Goal: Transaction & Acquisition: Purchase product/service

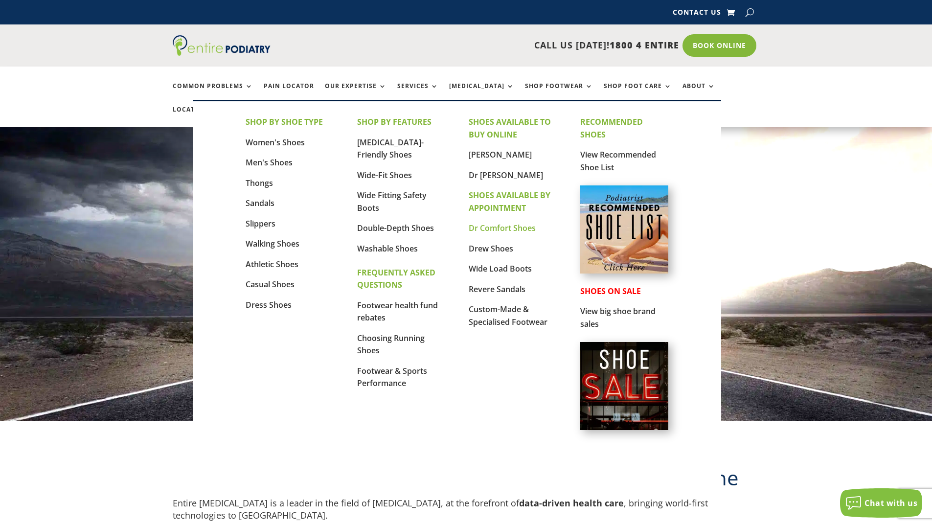
click at [528, 230] on link "Dr Comfort Shoes" at bounding box center [502, 228] width 67 height 11
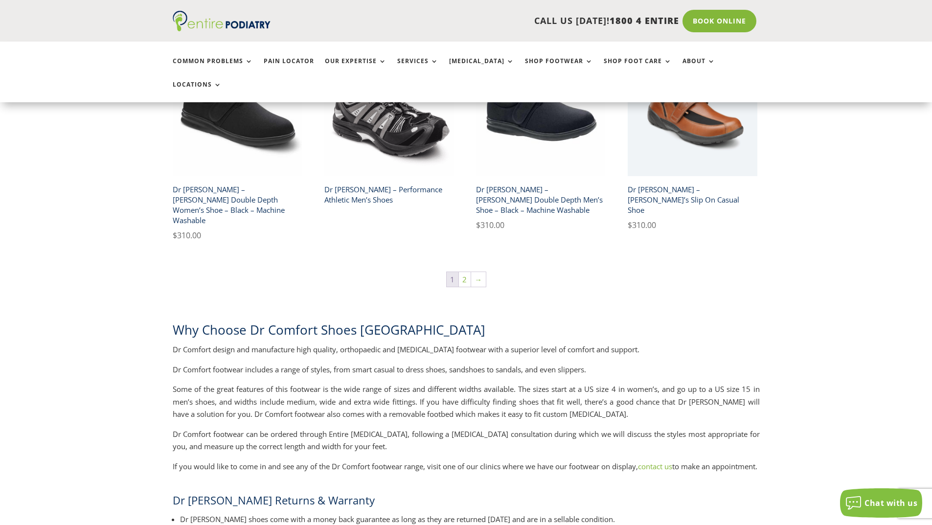
scroll to position [1723, 0]
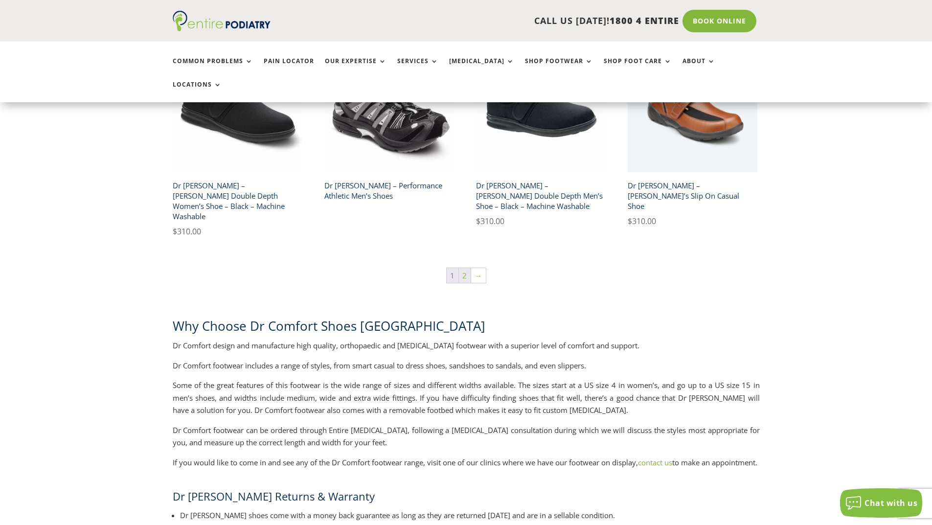
click at [465, 268] on link "2" at bounding box center [465, 275] width 12 height 15
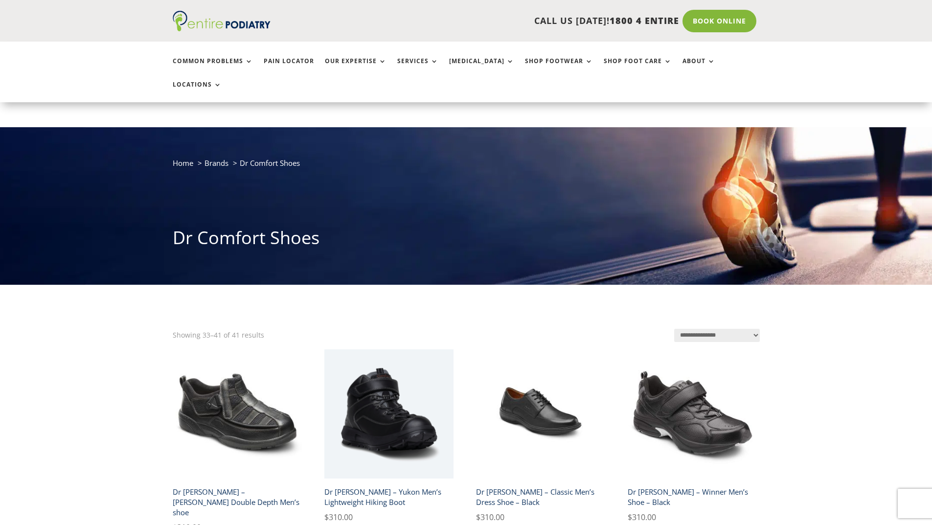
scroll to position [157, 0]
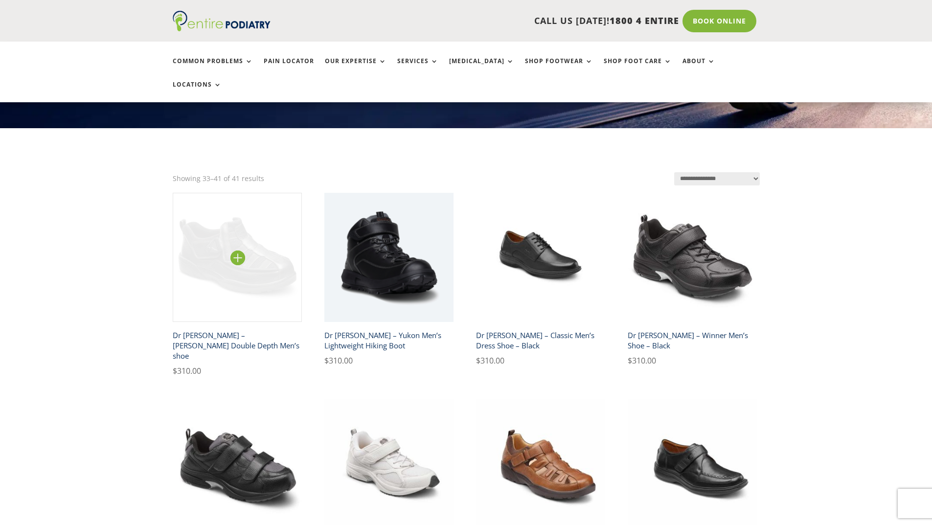
click at [239, 235] on img at bounding box center [238, 258] width 130 height 130
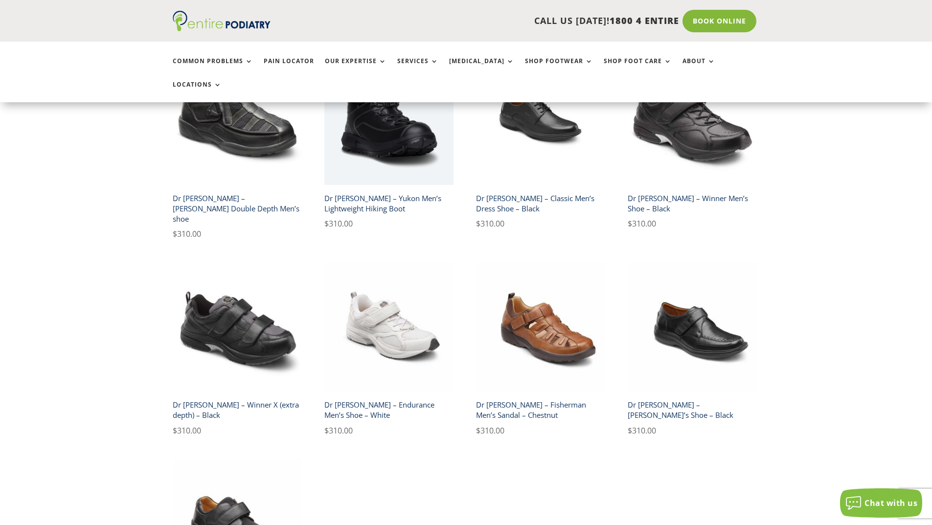
scroll to position [313, 0]
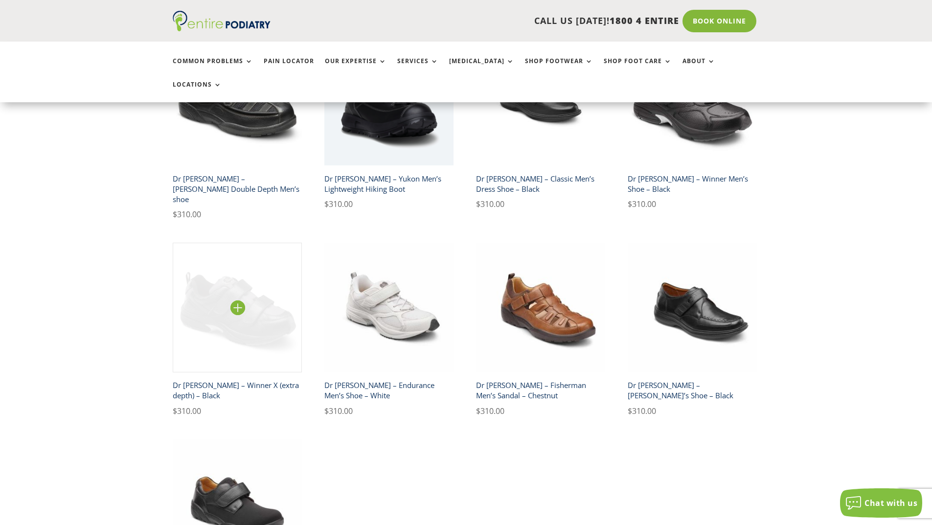
click at [240, 285] on img at bounding box center [238, 308] width 130 height 130
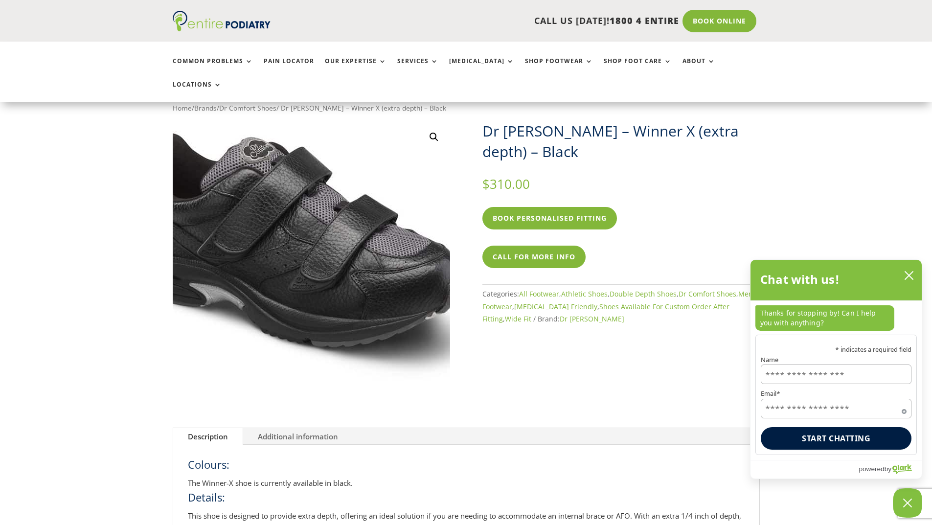
scroll to position [39, 0]
